Goal: Task Accomplishment & Management: Complete application form

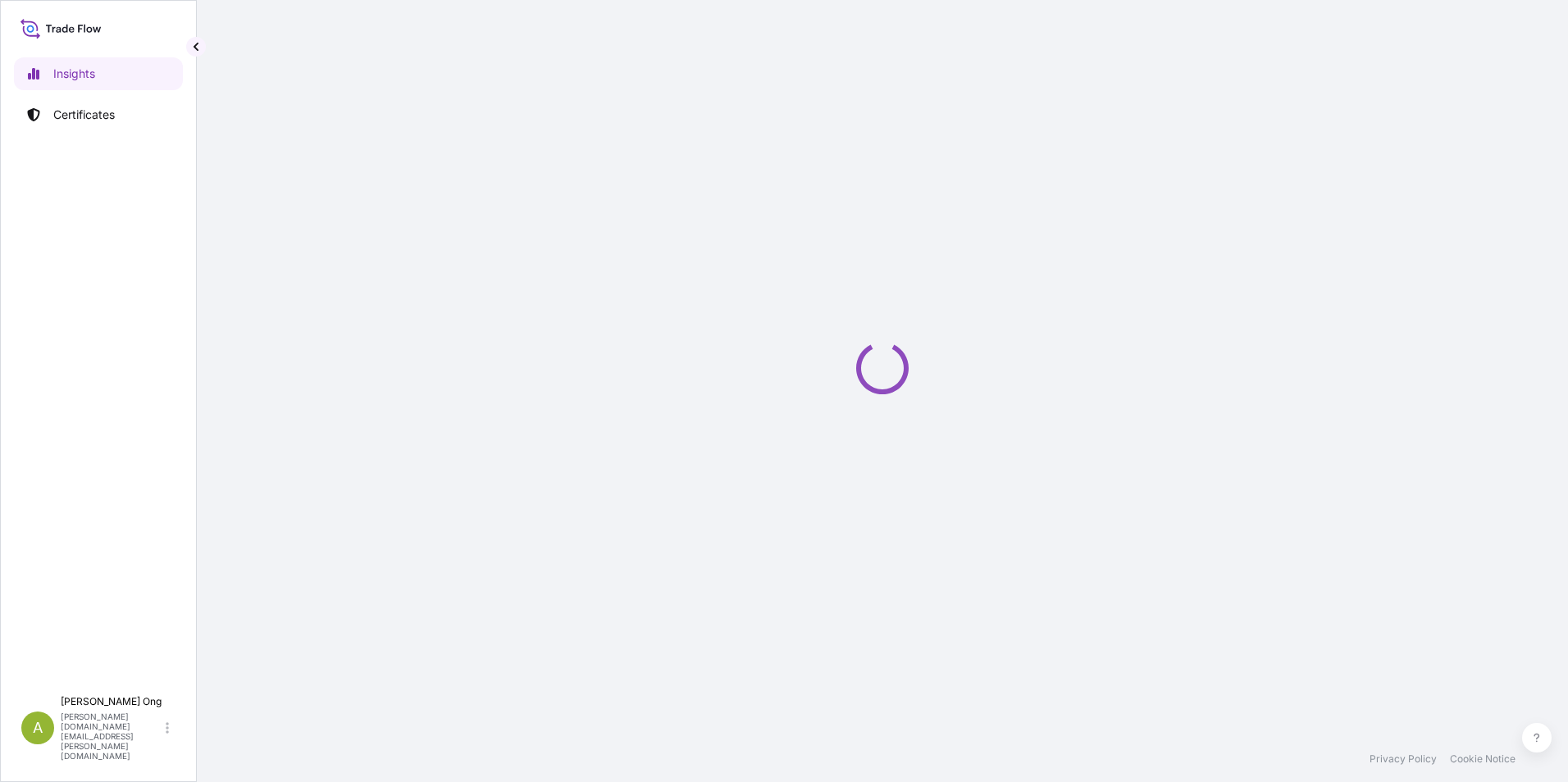
select select "2025"
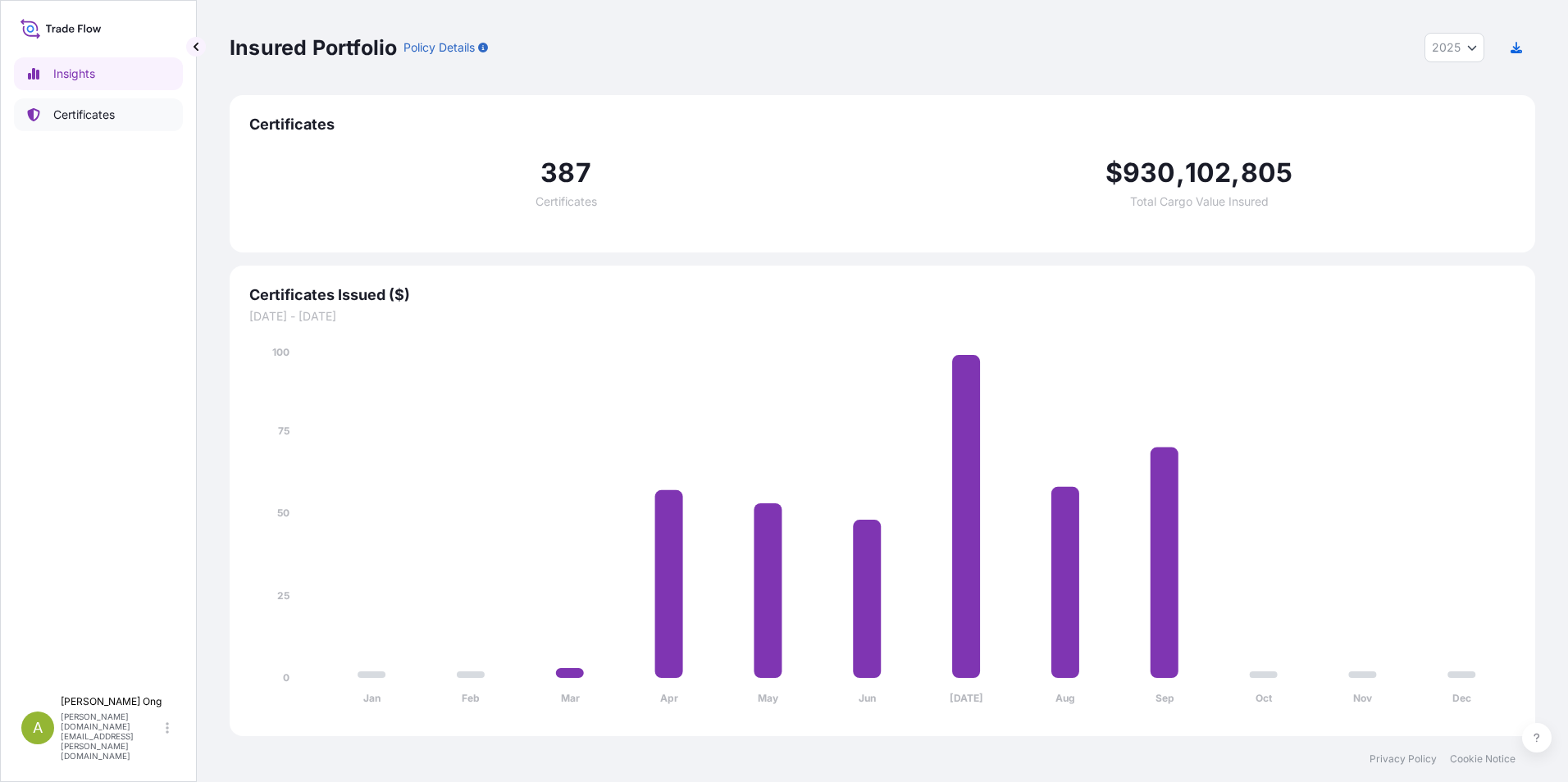
click at [74, 112] on p "Certificates" at bounding box center [84, 115] width 61 height 17
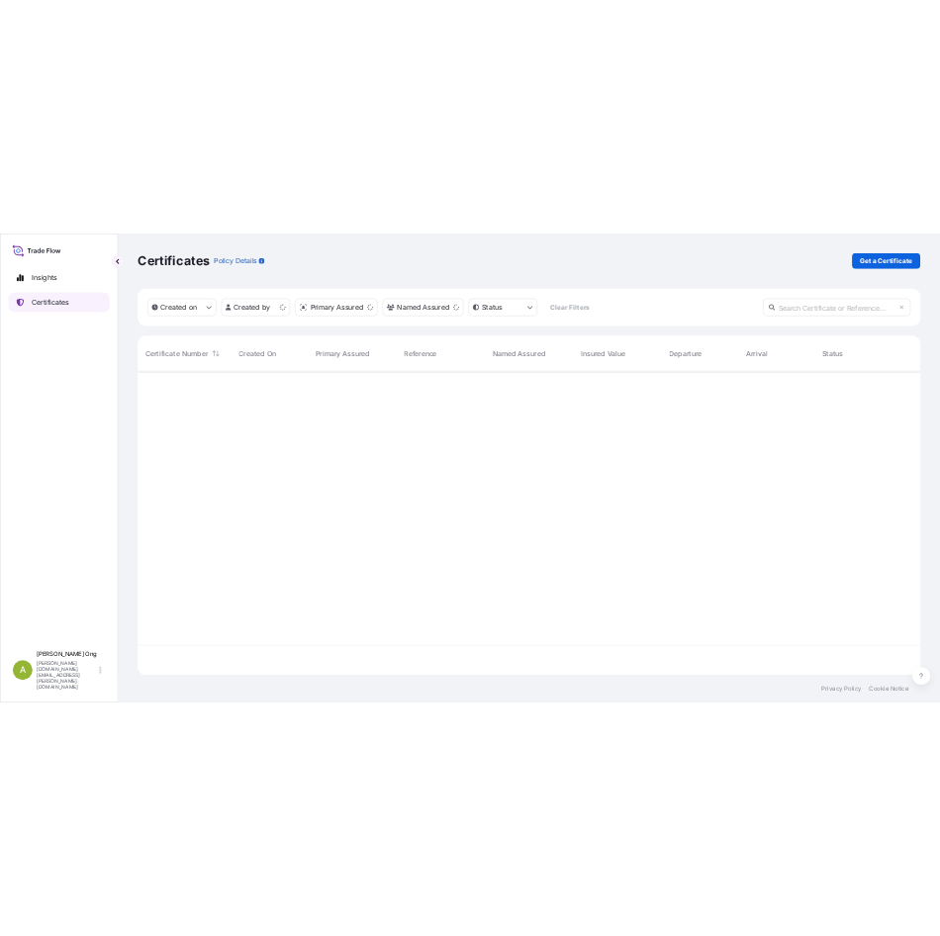
scroll to position [608, 1561]
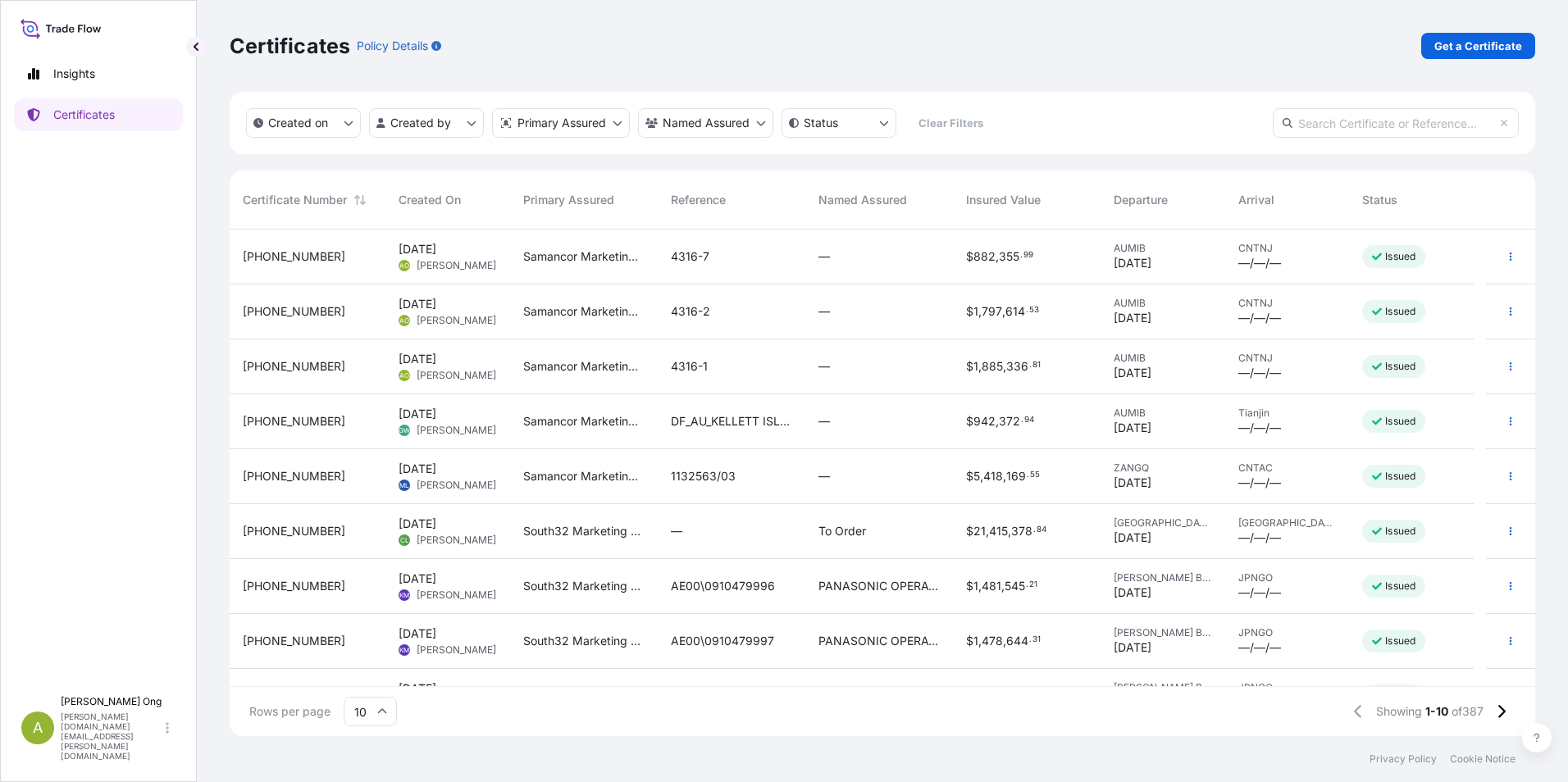
click at [435, 244] on span "[DATE]" at bounding box center [418, 249] width 38 height 17
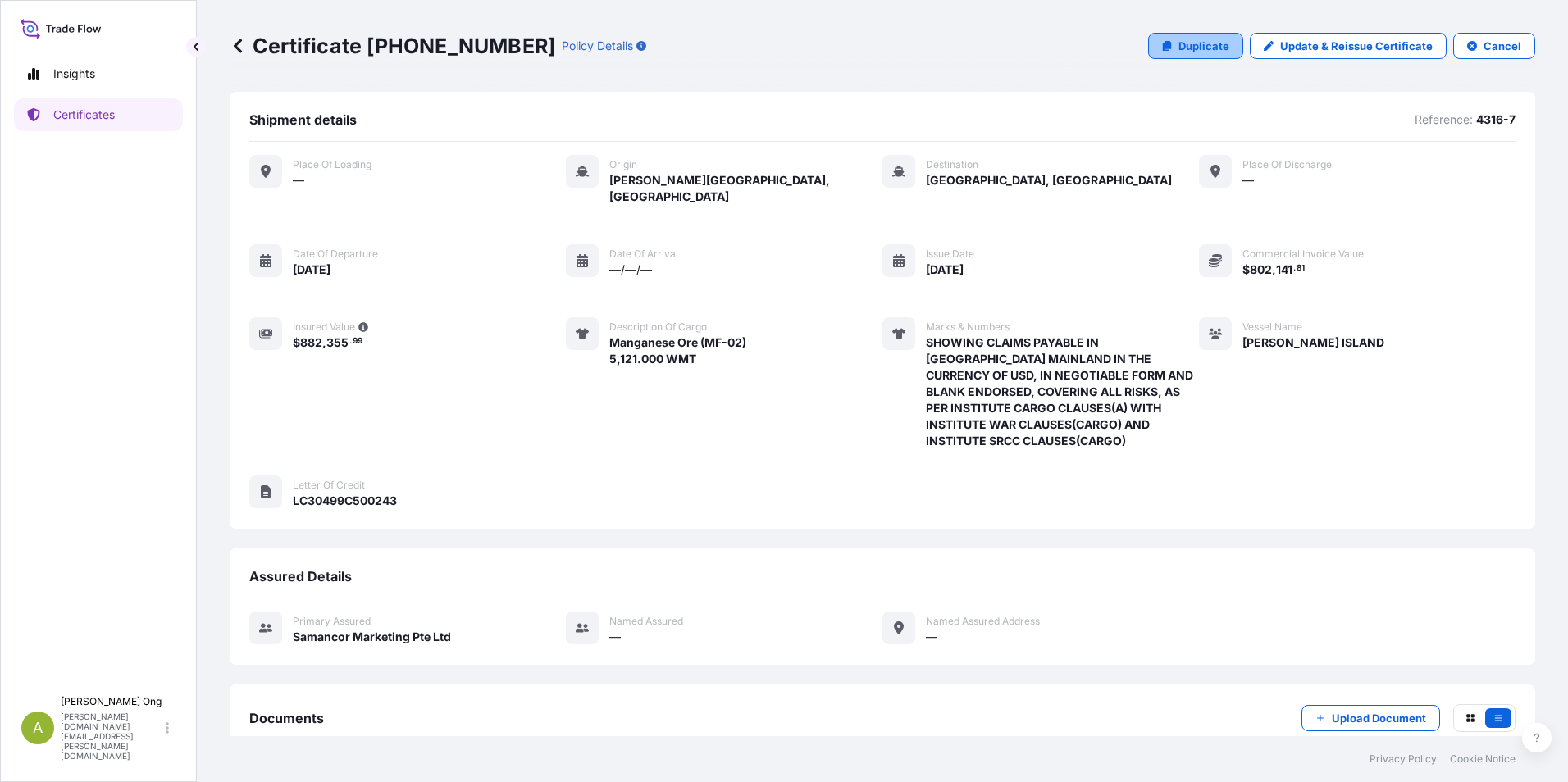
click at [1178, 45] on p "Duplicate" at bounding box center [1203, 46] width 51 height 17
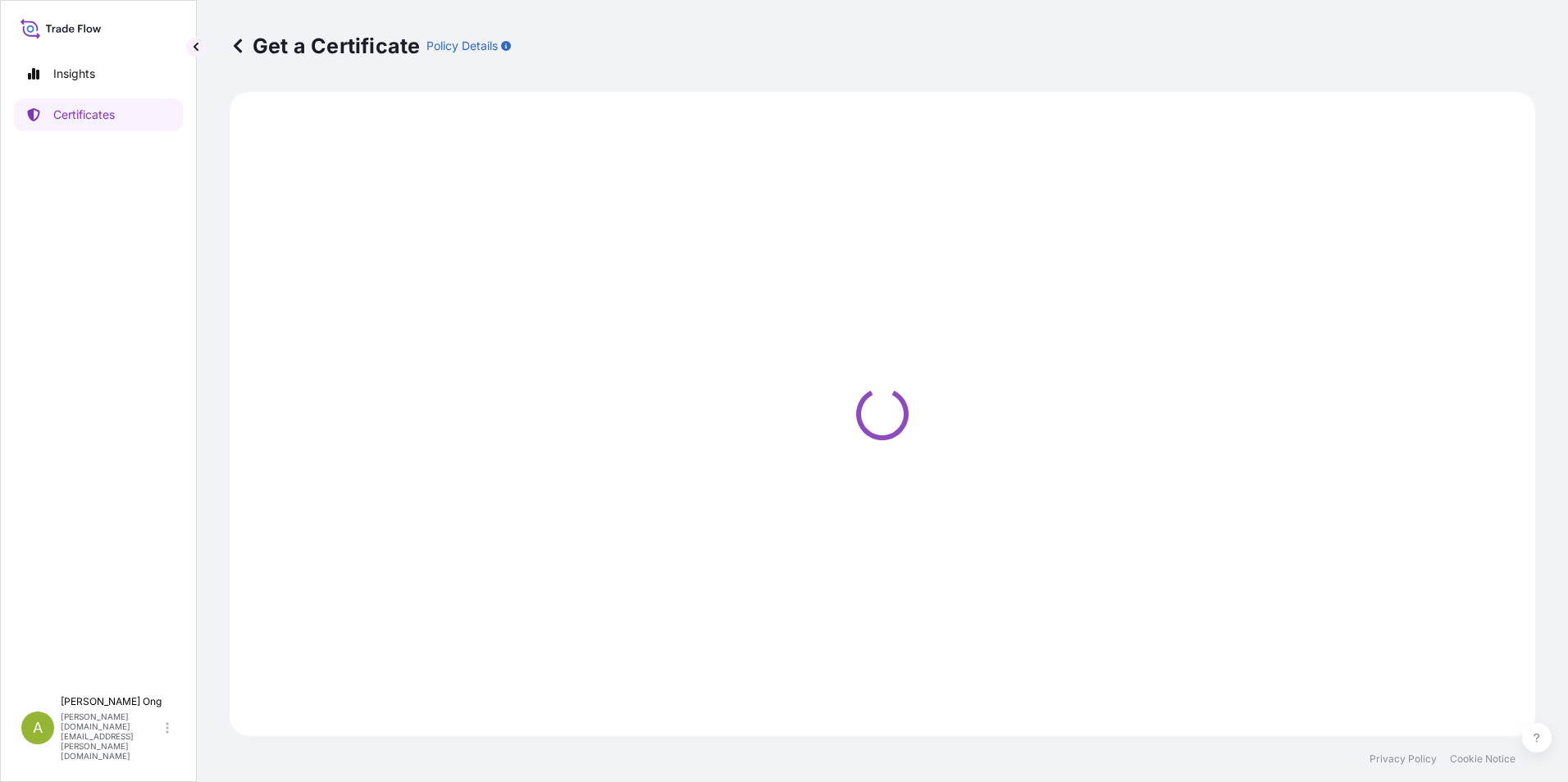
select select "Sea"
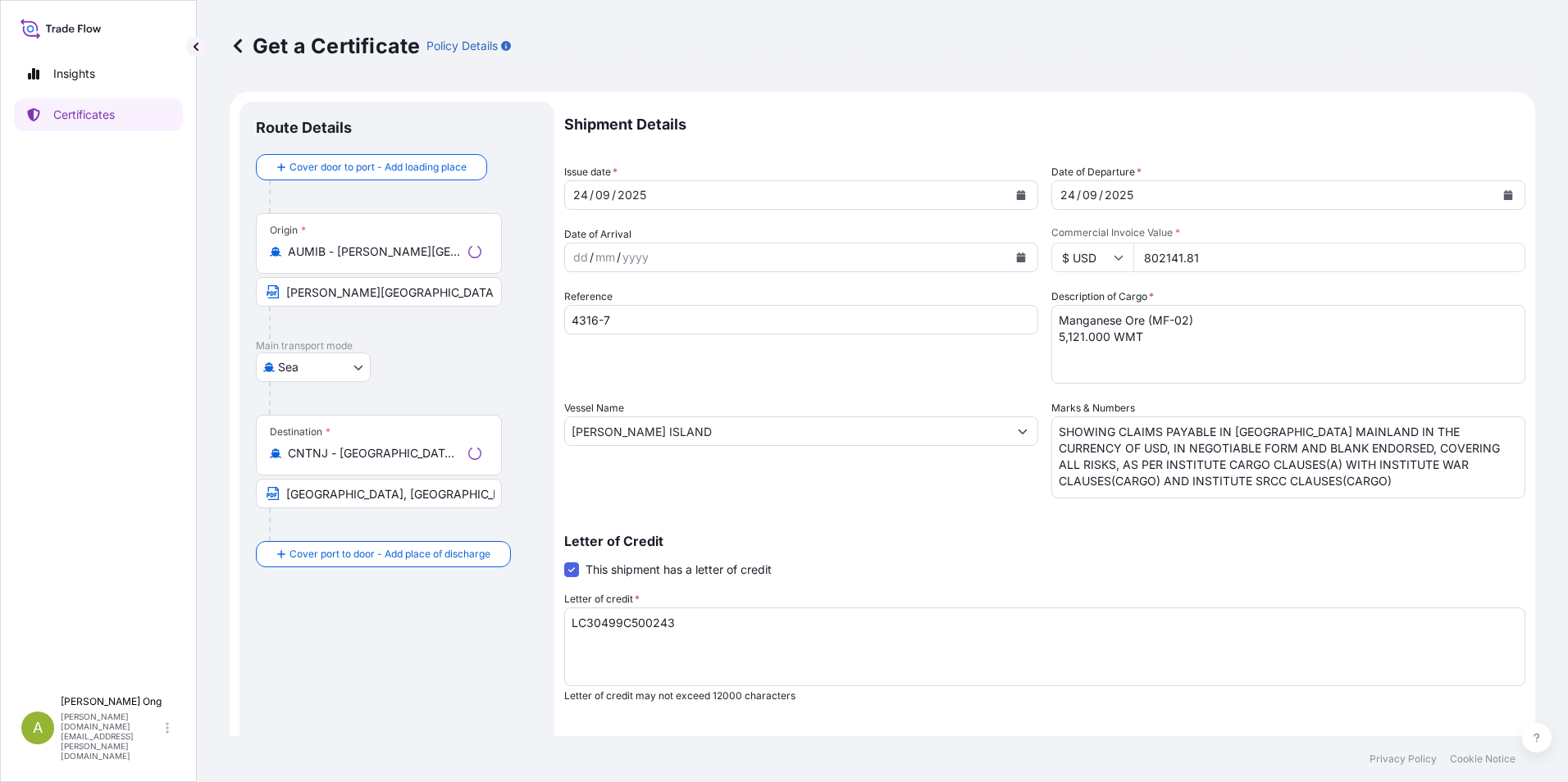
select select "31710"
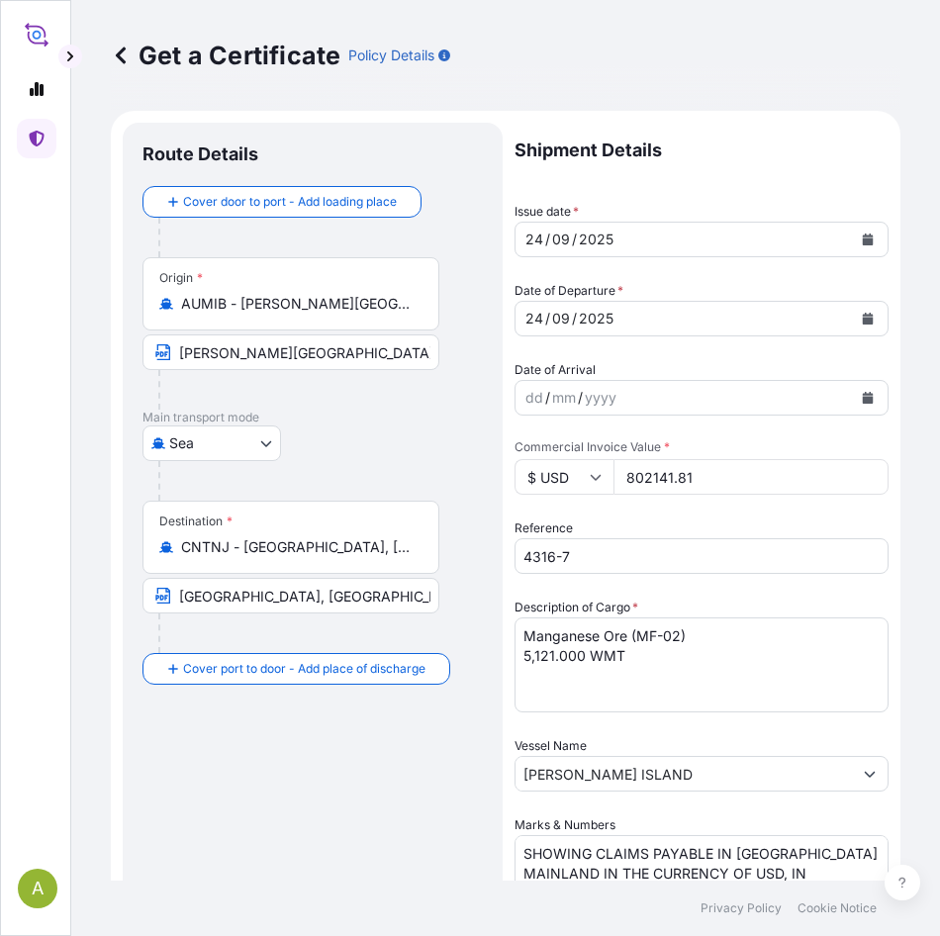
drag, startPoint x: 731, startPoint y: 473, endPoint x: 429, endPoint y: 477, distance: 302.9
click at [429, 477] on form "Route Details Cover door to port - Add loading place Place of loading Road / [G…" at bounding box center [506, 820] width 790 height 1418
paste input "49165.70"
type input "849165.70"
click at [545, 654] on textarea "Manganese Ore (MF-02) 5,121.000 WMT" at bounding box center [702, 665] width 374 height 95
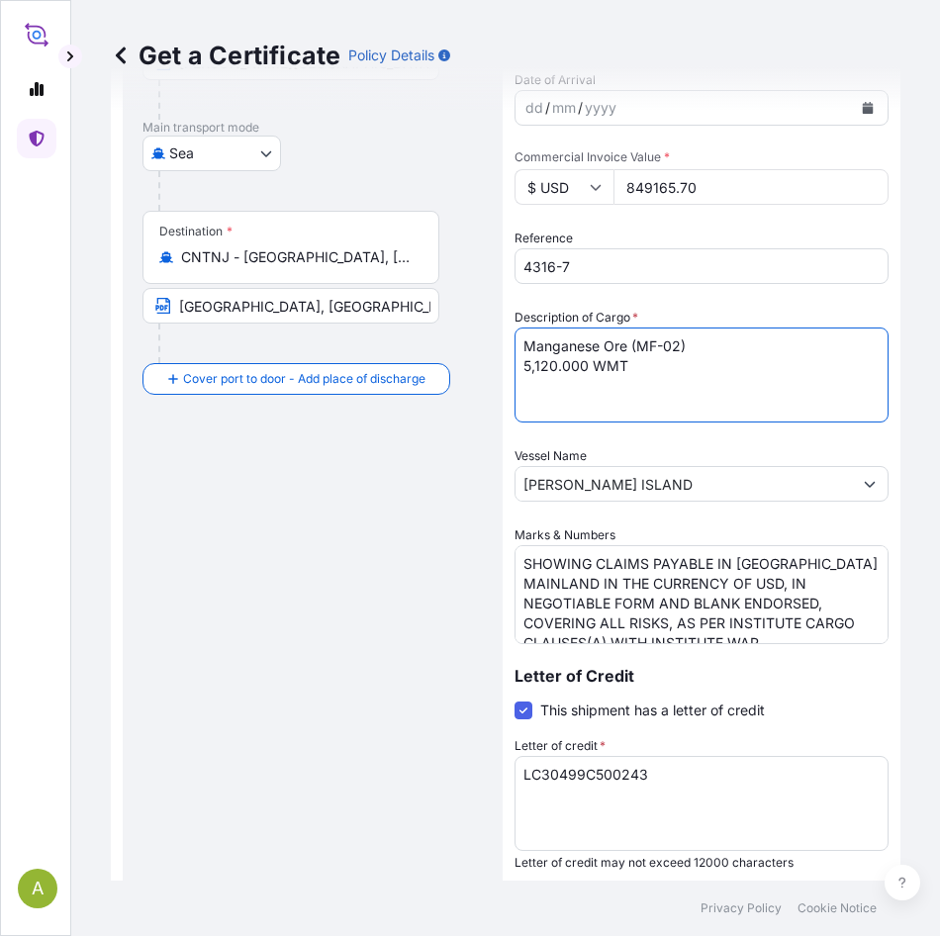
scroll to position [297, 0]
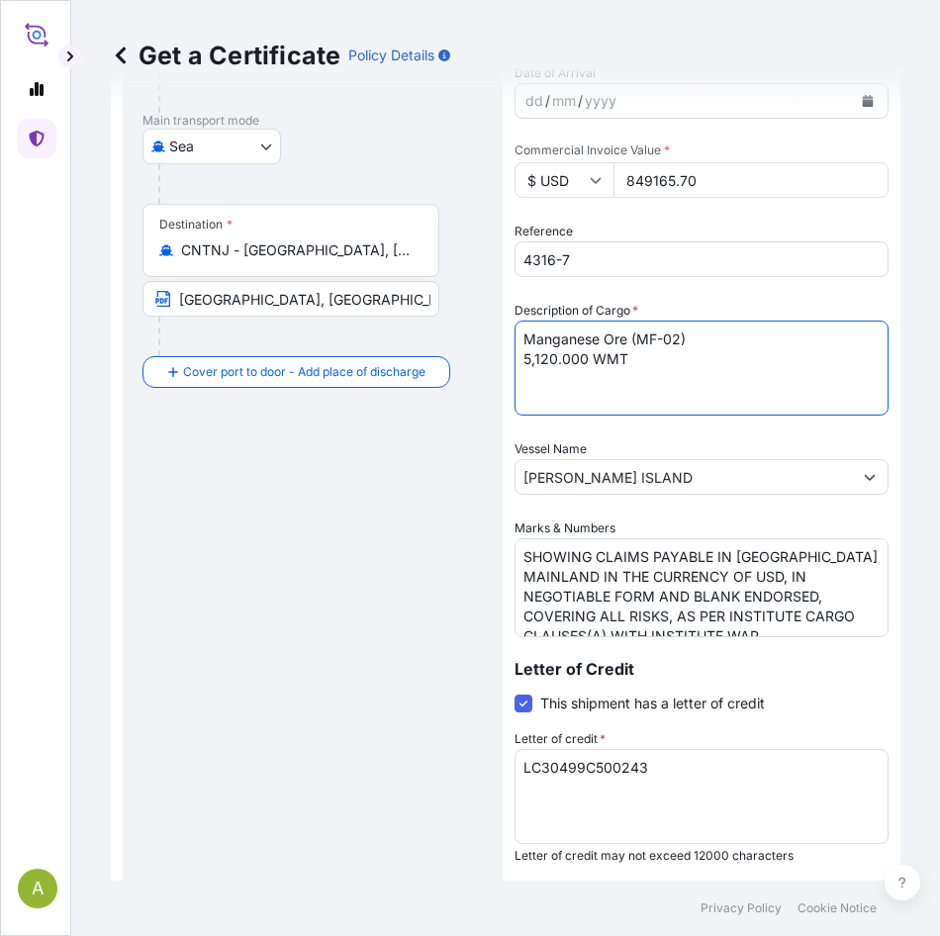
type textarea "Manganese Ore (MF-02) 5,120.000 WMT"
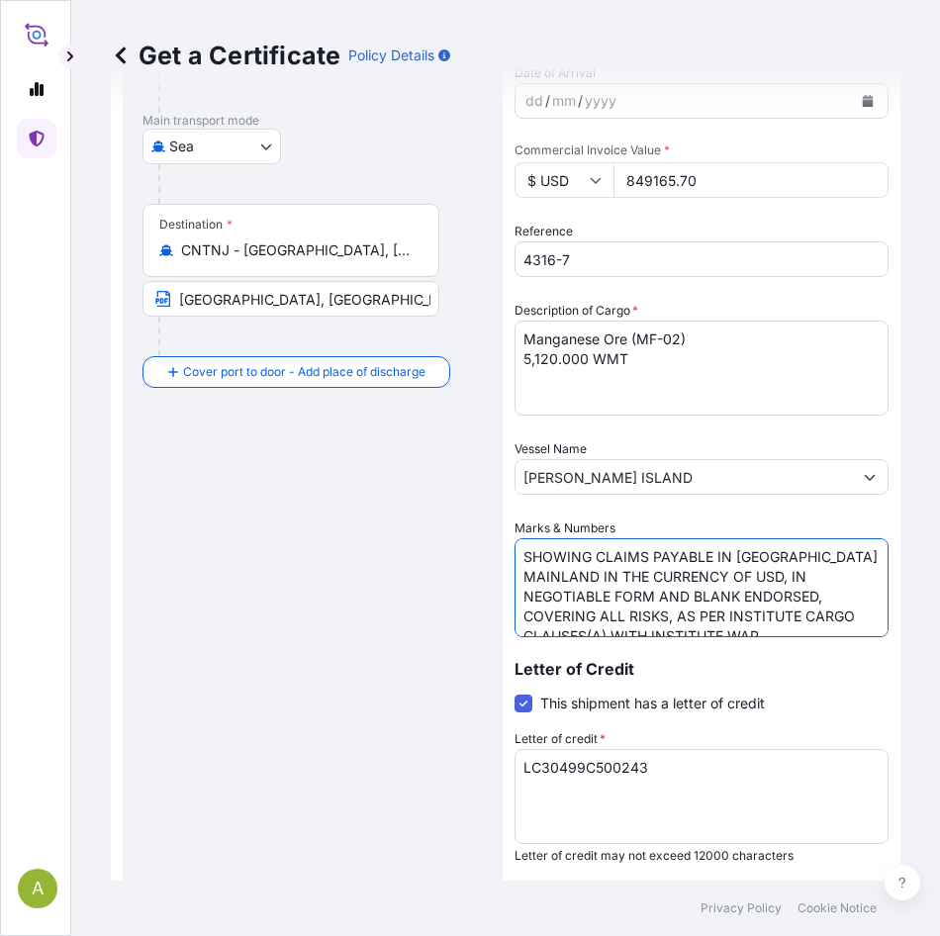
scroll to position [57, 0]
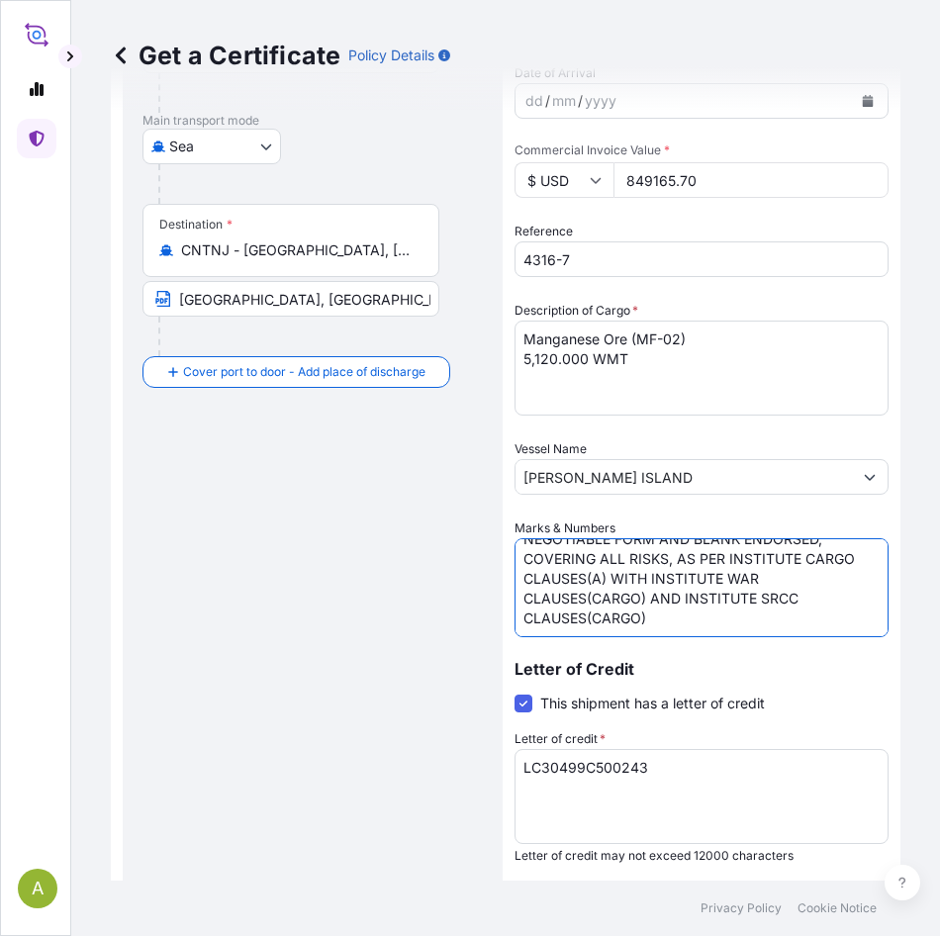
drag, startPoint x: 521, startPoint y: 553, endPoint x: 944, endPoint y: 776, distance: 478.6
click at [940, 776] on html "A Get a Certificate Policy Details Route Details Cover door to port - Add loadi…" at bounding box center [470, 468] width 940 height 936
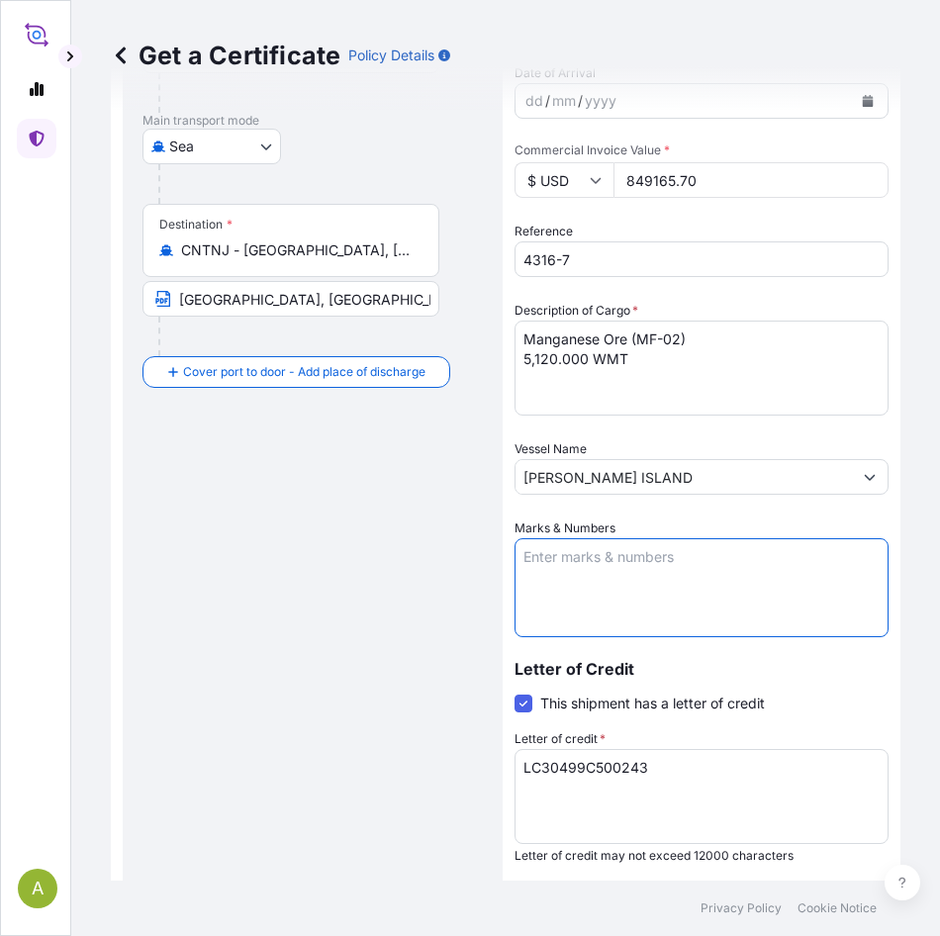
scroll to position [0, 0]
paste textarea "5,120.000"
type textarea "5,120.000"
click at [553, 555] on textarea "SHOWING CLAIMS PAYABLE IN [GEOGRAPHIC_DATA] MAINLAND IN THE CURRENCY OF USD, IN…" at bounding box center [702, 587] width 374 height 99
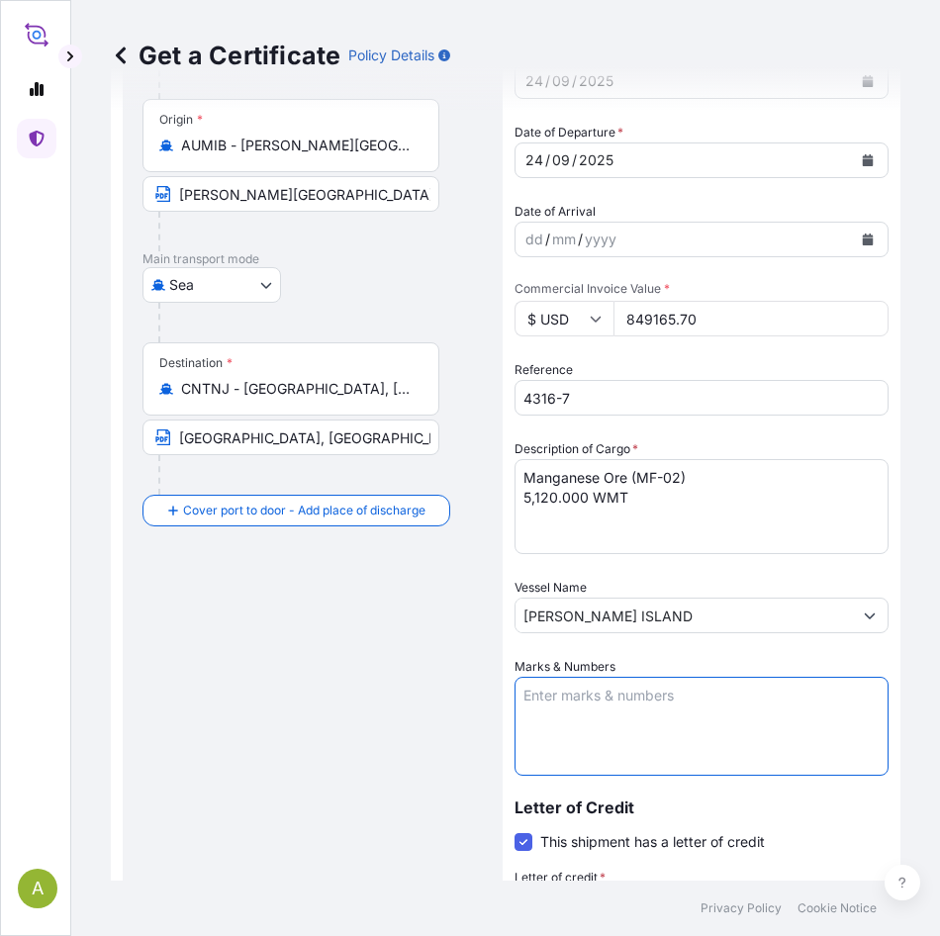
scroll to position [297, 0]
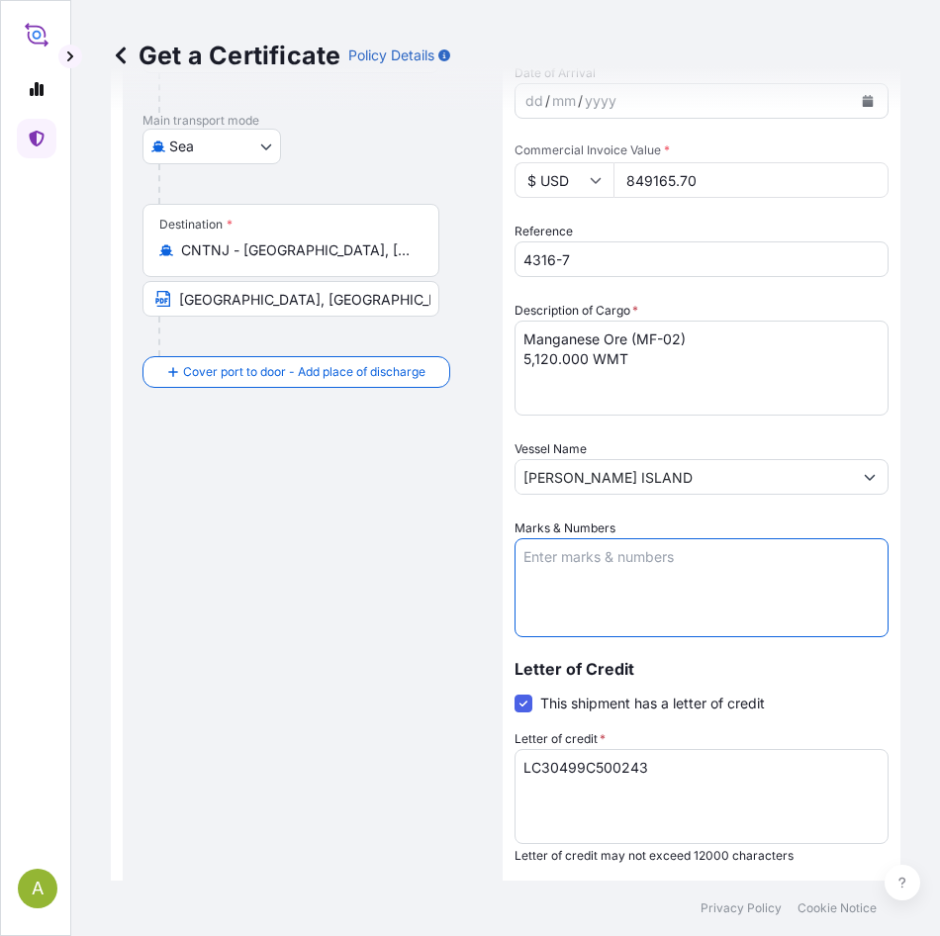
paste textarea "CLAIMS PAYABLE IN [GEOGRAPHIC_DATA] MAINLAND IN THE CURRENCY OF USD, IN NEGOTIA…"
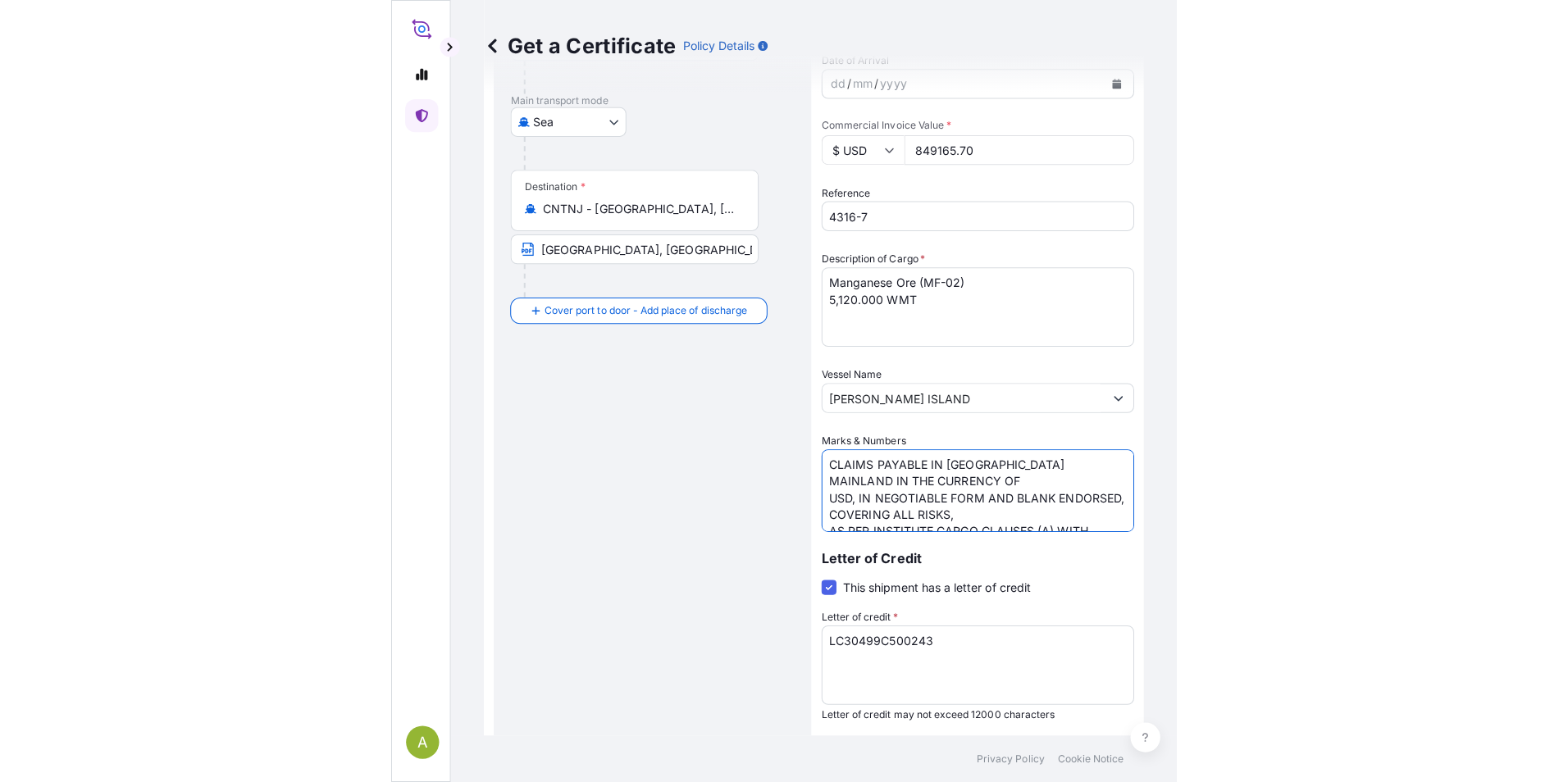
scroll to position [0, 0]
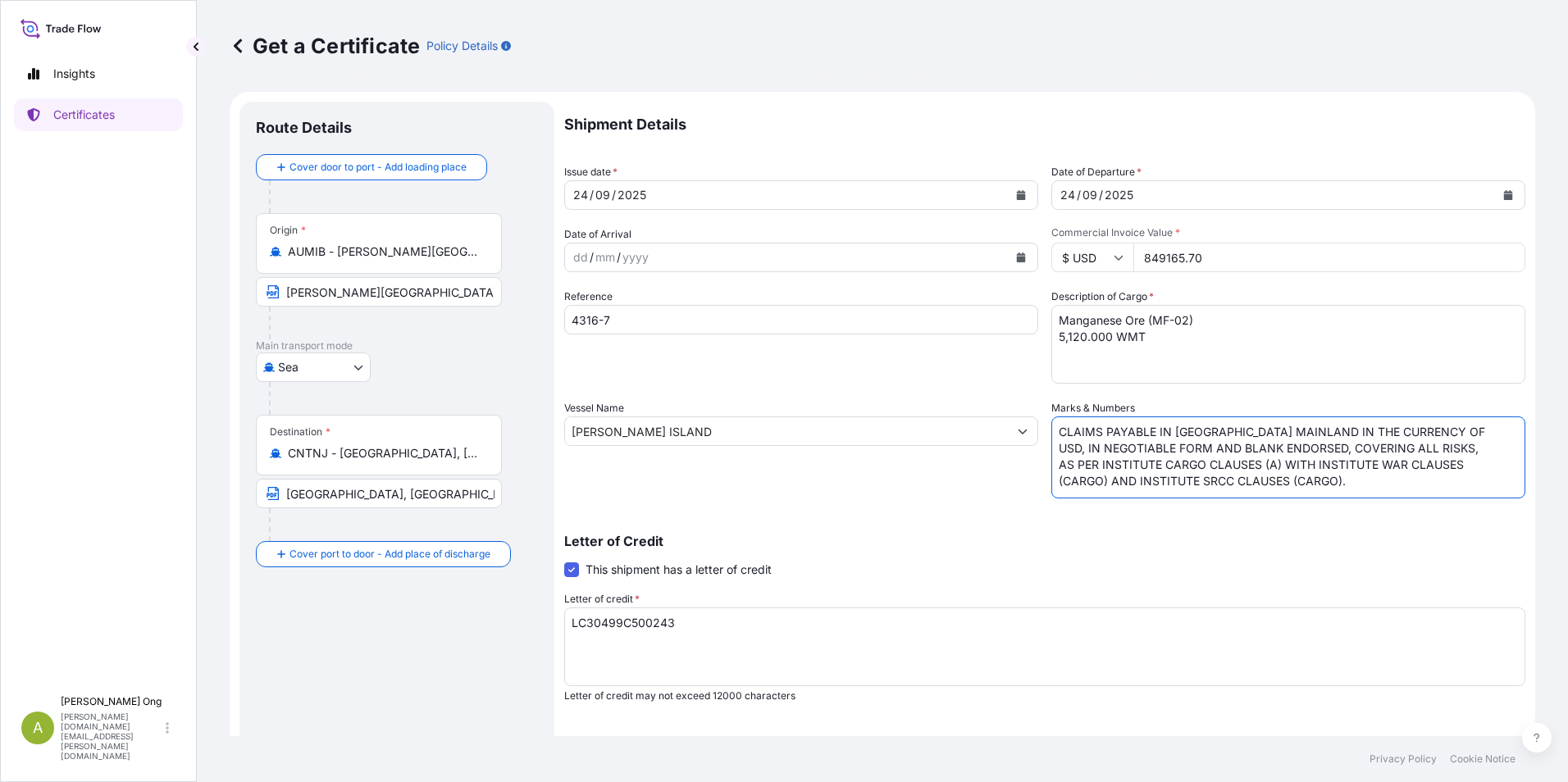
drag, startPoint x: 1400, startPoint y: 432, endPoint x: 1421, endPoint y: 427, distance: 21.6
click at [1400, 432] on textarea "SHOWING CLAIMS PAYABLE IN [GEOGRAPHIC_DATA] MAINLAND IN THE CURRENCY OF USD, IN…" at bounding box center [1289, 457] width 474 height 82
type textarea "CLAIMS PAYABLE IN [GEOGRAPHIC_DATA] MAINLAND IN THE CURRENCY OF USD, IN NEGOTIA…"
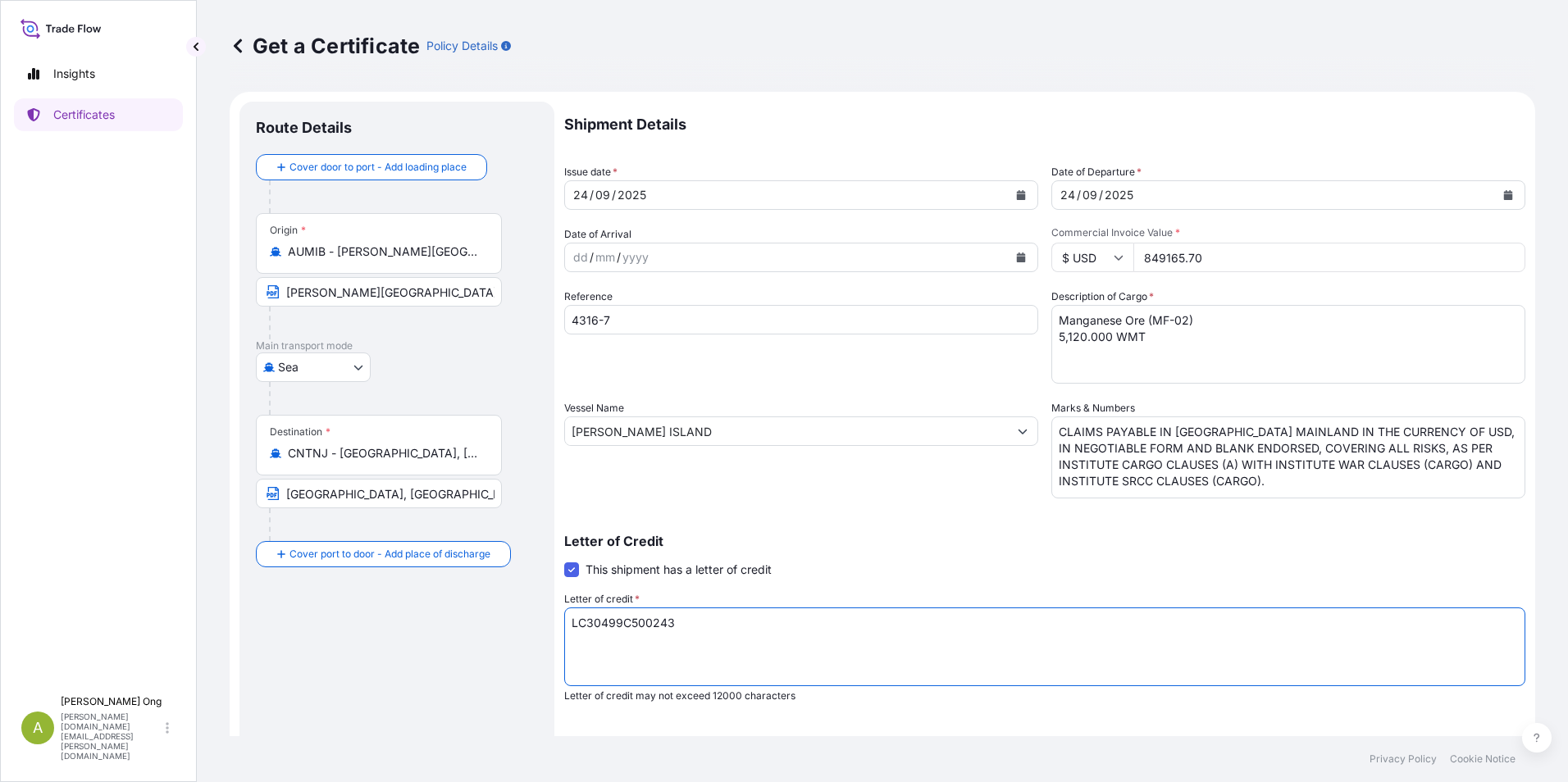
drag, startPoint x: 708, startPoint y: 620, endPoint x: 557, endPoint y: 602, distance: 152.1
click at [383, 602] on form "Route Details Cover door to port - Add loading place Place of loading Road / [G…" at bounding box center [883, 515] width 1306 height 847
paste textarea "CSGITC250043"
type textarea "CSGITC2500433"
click at [812, 496] on div "Vessel Name [PERSON_NAME] ISLAND" at bounding box center [801, 449] width 474 height 99
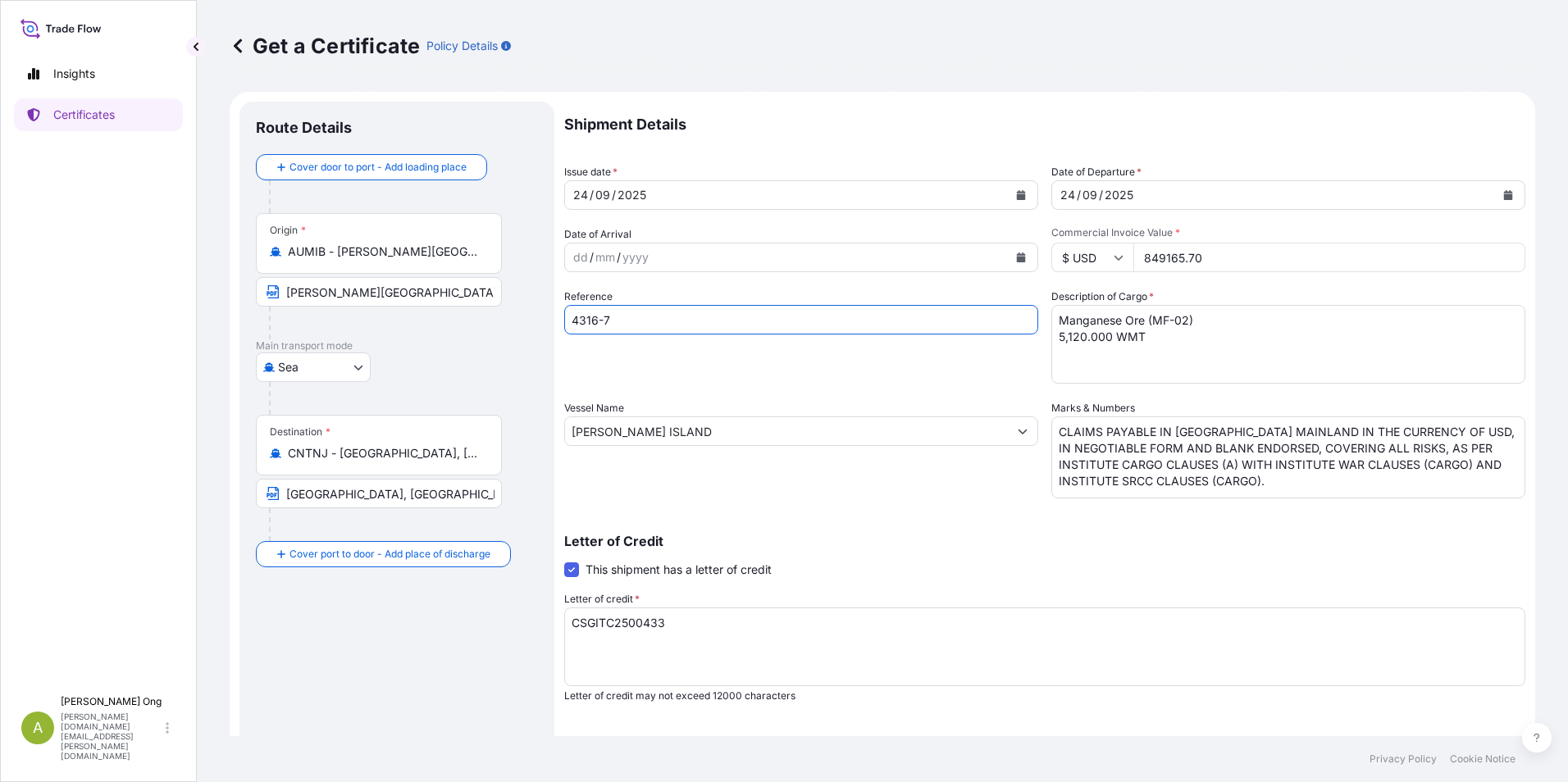
click at [682, 320] on input "4316-7" at bounding box center [801, 320] width 474 height 30
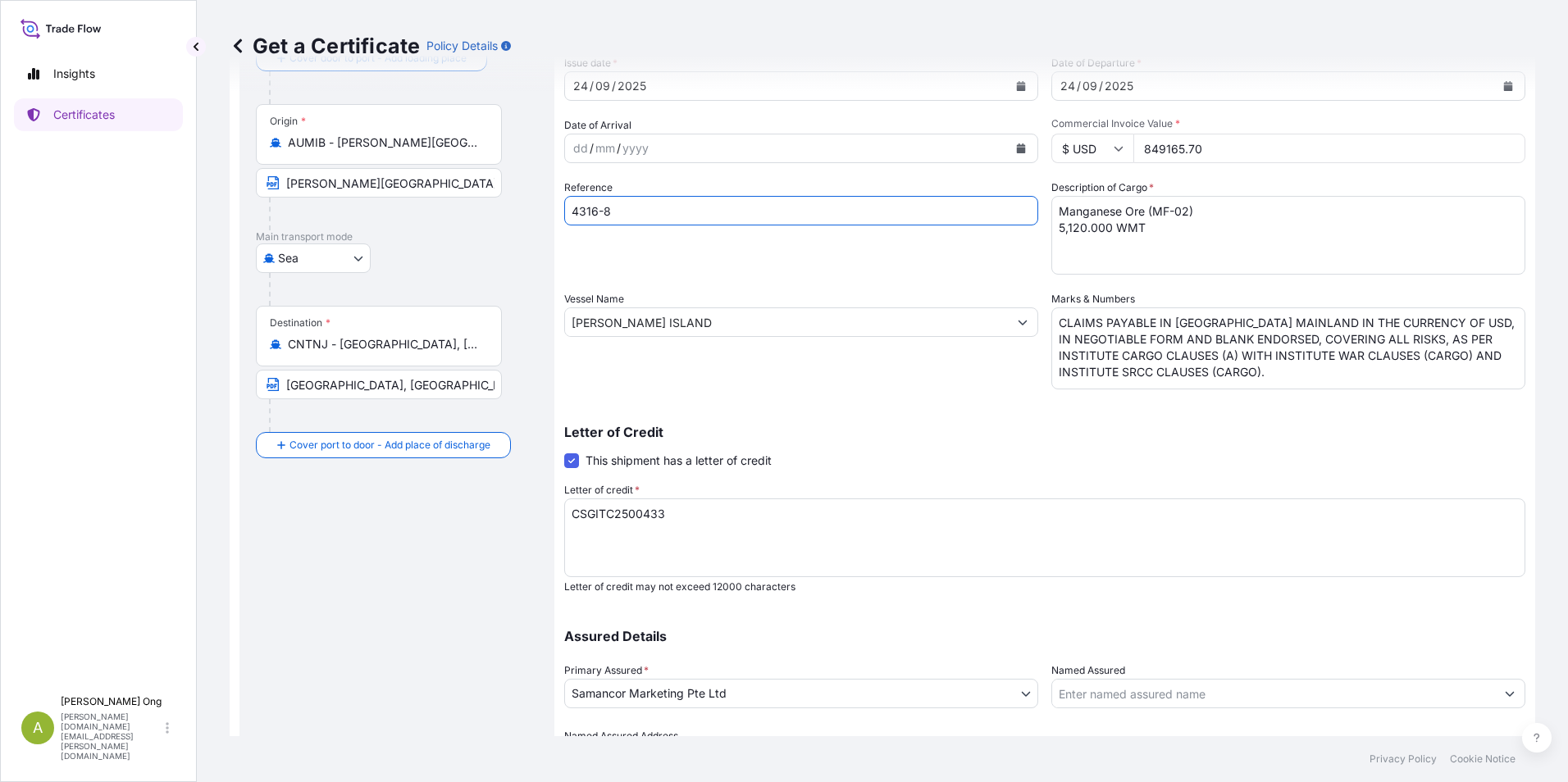
scroll to position [202, 0]
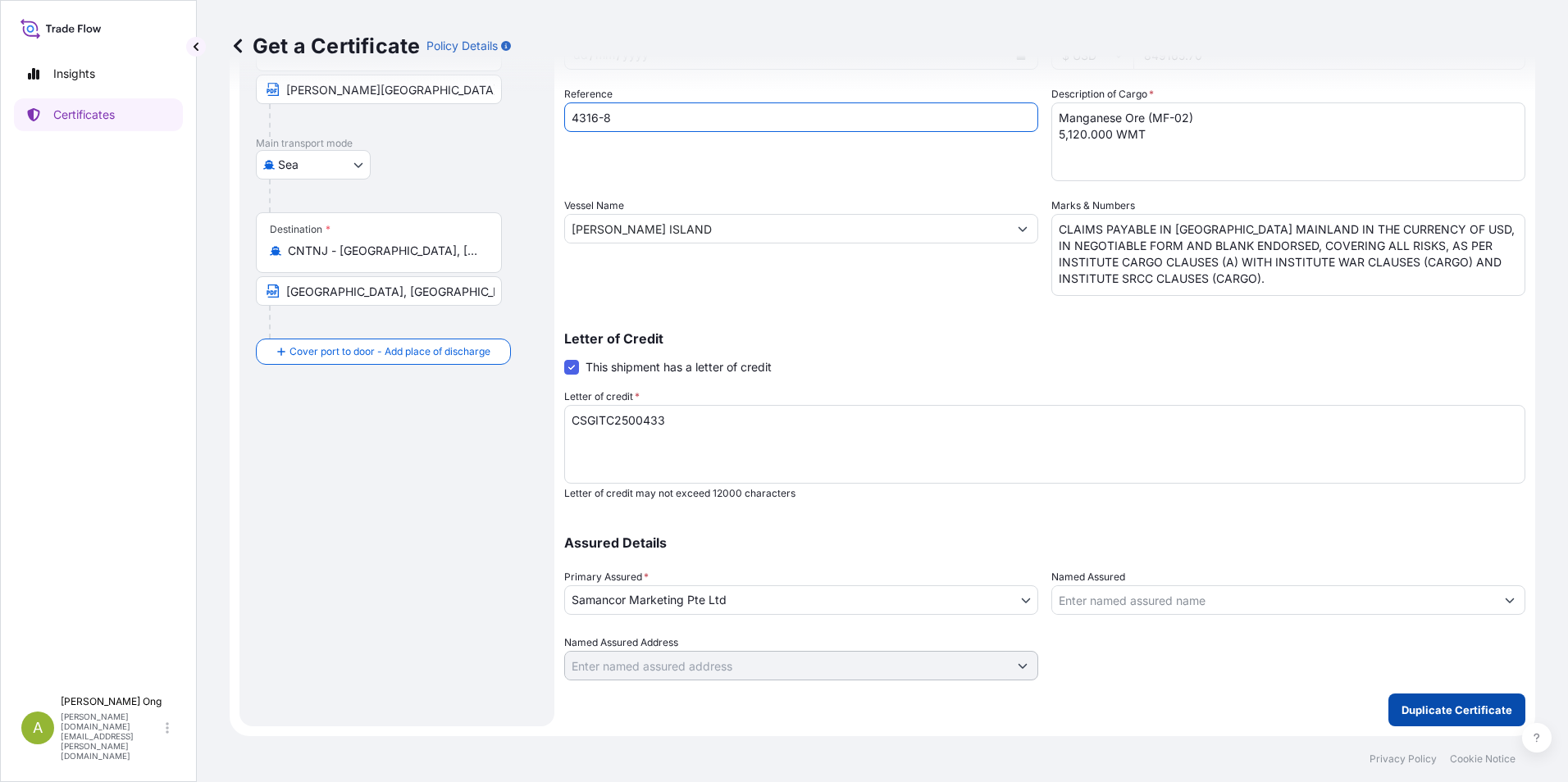
type input "4316-8"
click at [1481, 712] on p "Duplicate Certificate" at bounding box center [1457, 710] width 111 height 17
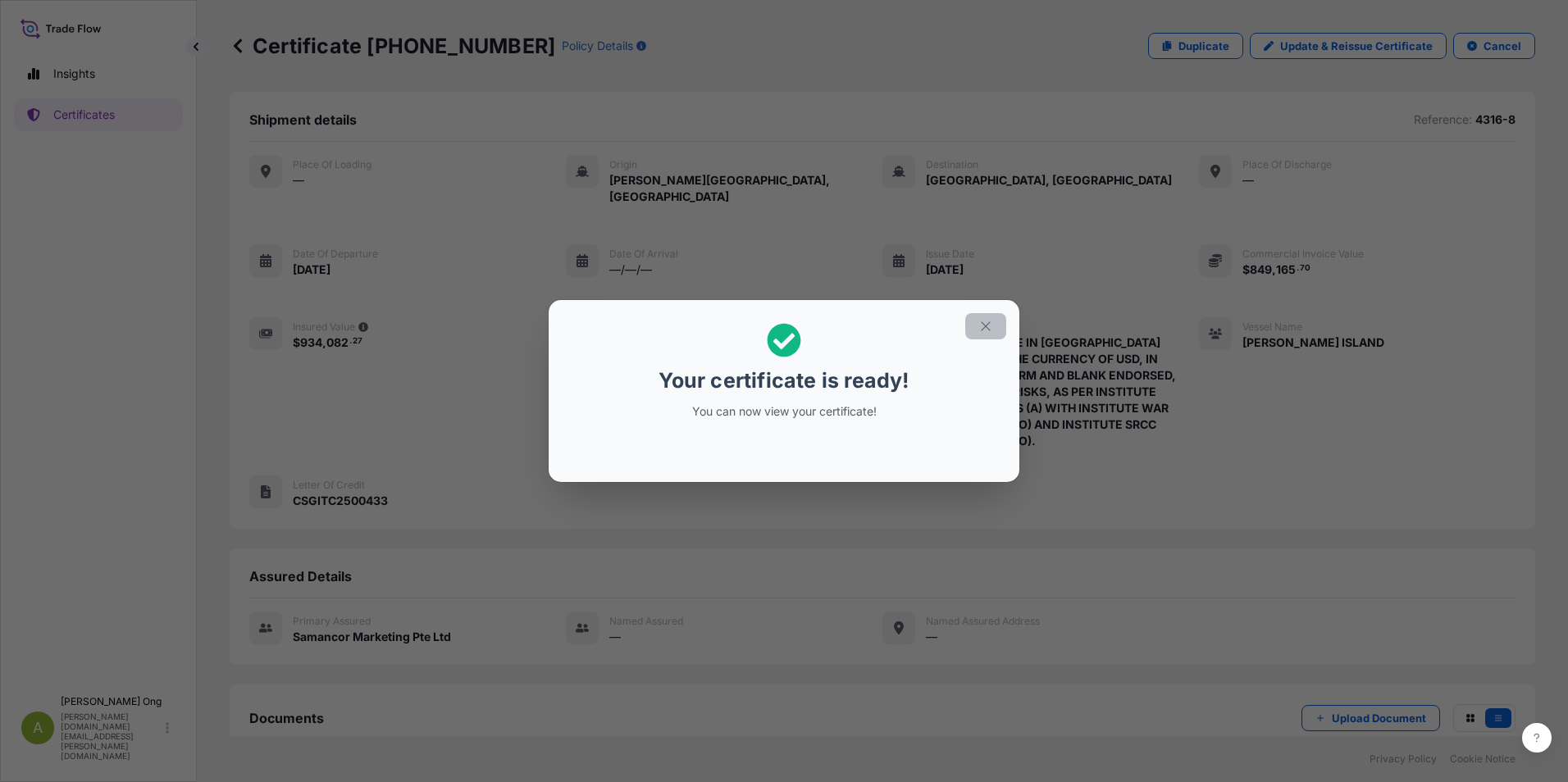
click at [999, 324] on button "button" at bounding box center [985, 326] width 41 height 27
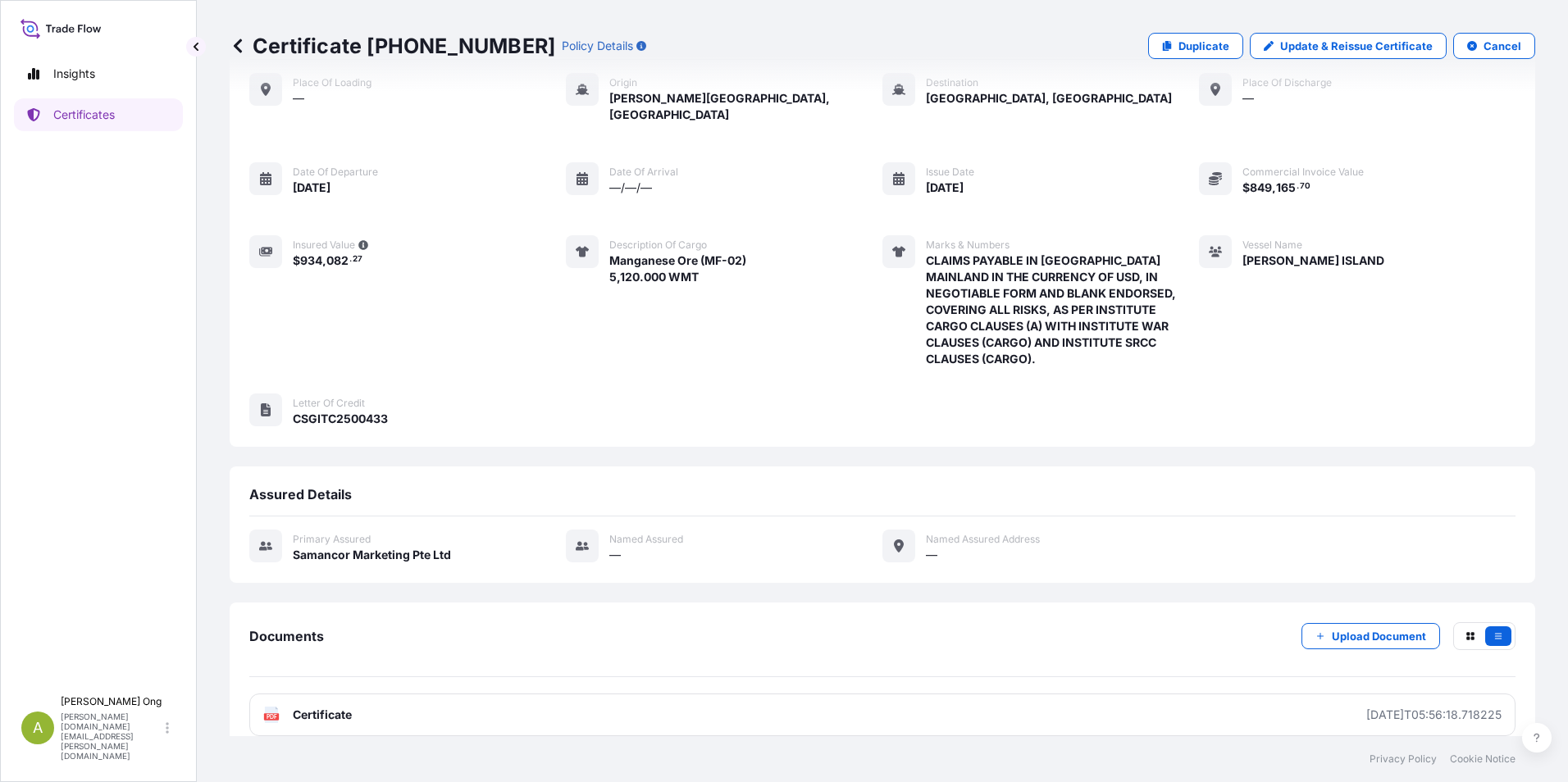
scroll to position [118, 0]
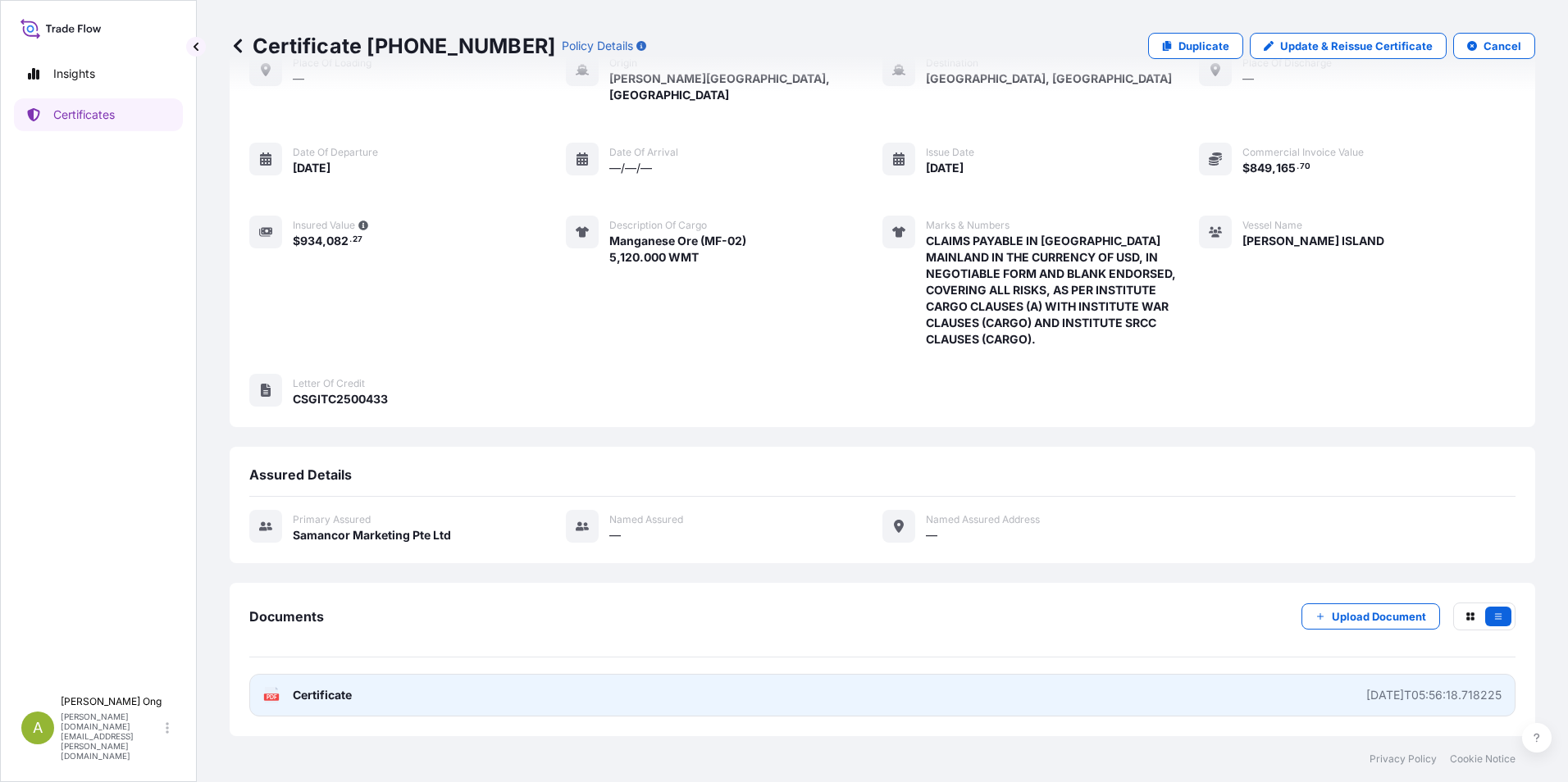
click at [313, 700] on span "Certificate" at bounding box center [322, 695] width 59 height 17
